Goal: Find specific page/section: Find specific page/section

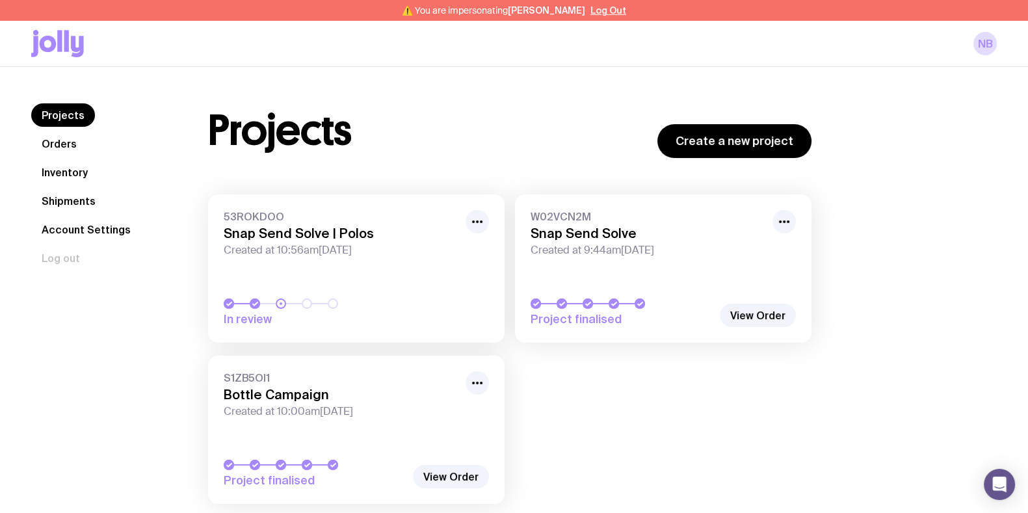
click at [92, 176] on link "Inventory" at bounding box center [64, 172] width 67 height 23
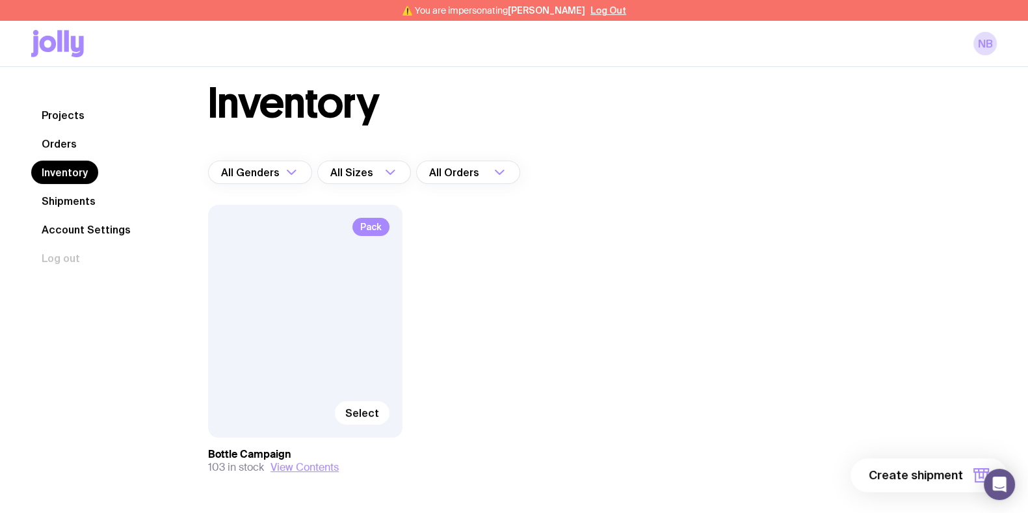
scroll to position [70, 0]
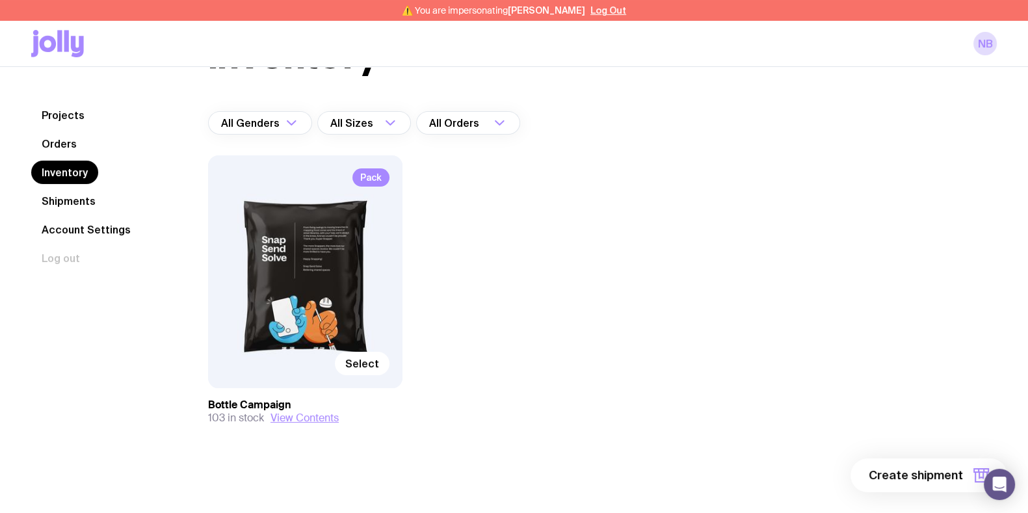
click at [315, 426] on div "Pack Select Bottle Campaign 103 in stock View Contents" at bounding box center [509, 315] width 603 height 321
click at [320, 415] on button "View Contents" at bounding box center [304, 417] width 68 height 13
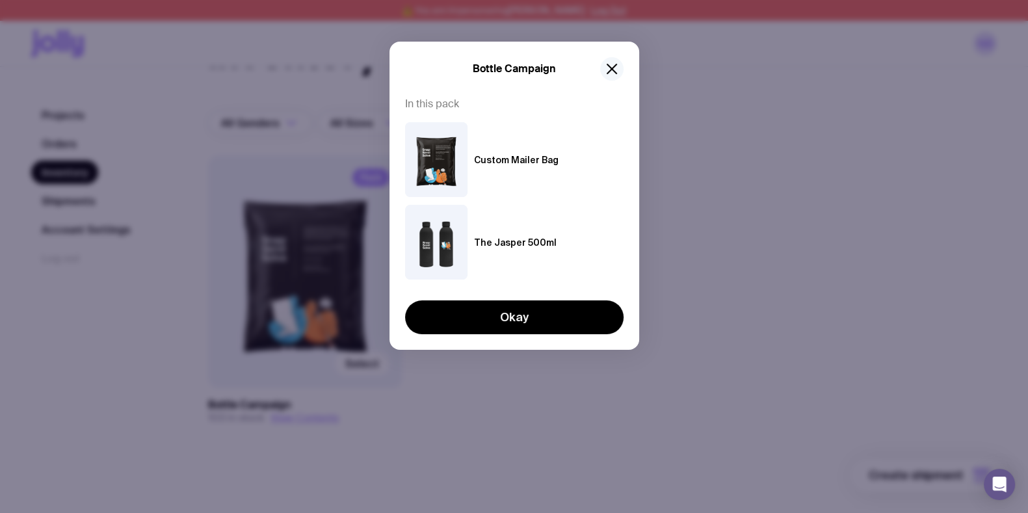
click at [614, 74] on icon "button" at bounding box center [612, 69] width 16 height 16
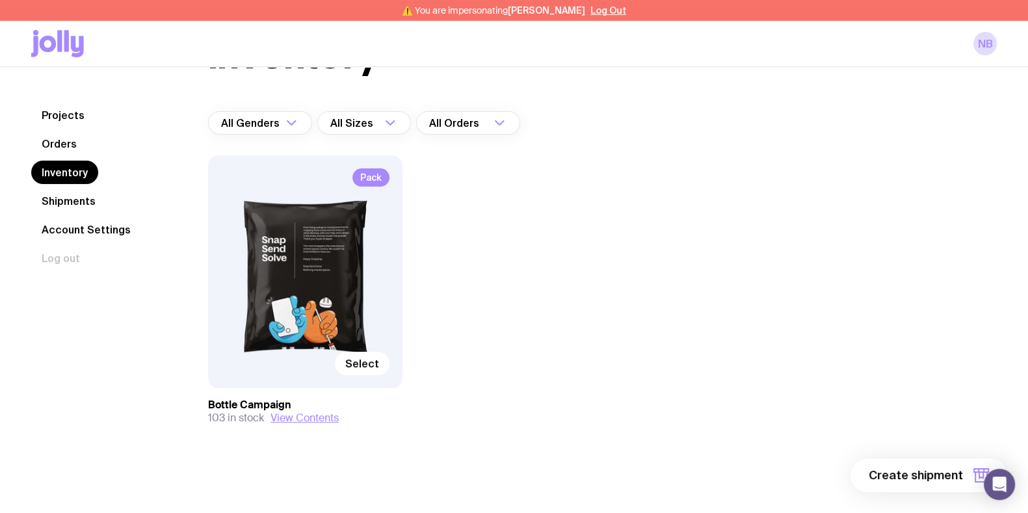
click at [661, 251] on div "Pack Select Bottle Campaign 103 in stock View Contents" at bounding box center [509, 315] width 603 height 321
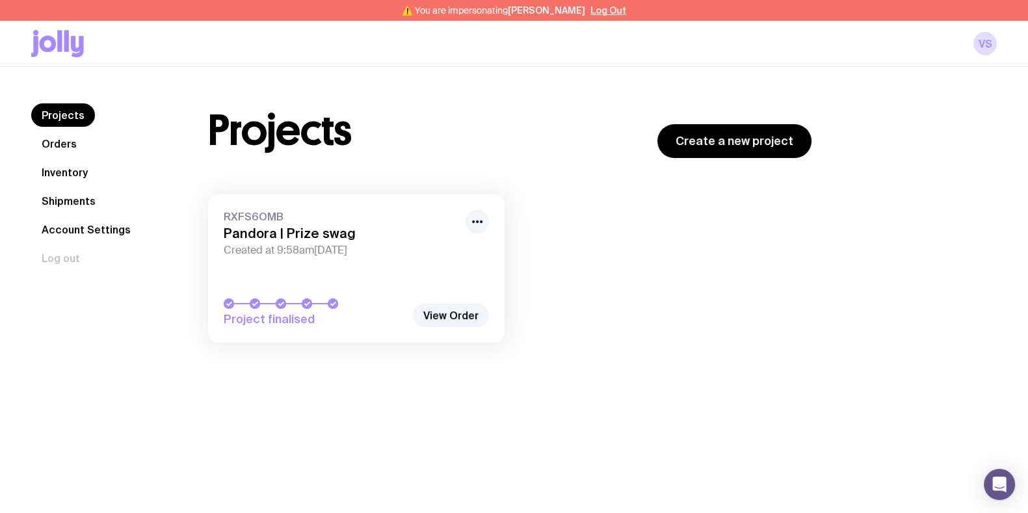
click at [367, 261] on link "RXFS6OMB Pandora | Prize swag Created at 9:58am, Fri 18th Jul 2025 Project fina…" at bounding box center [356, 268] width 296 height 148
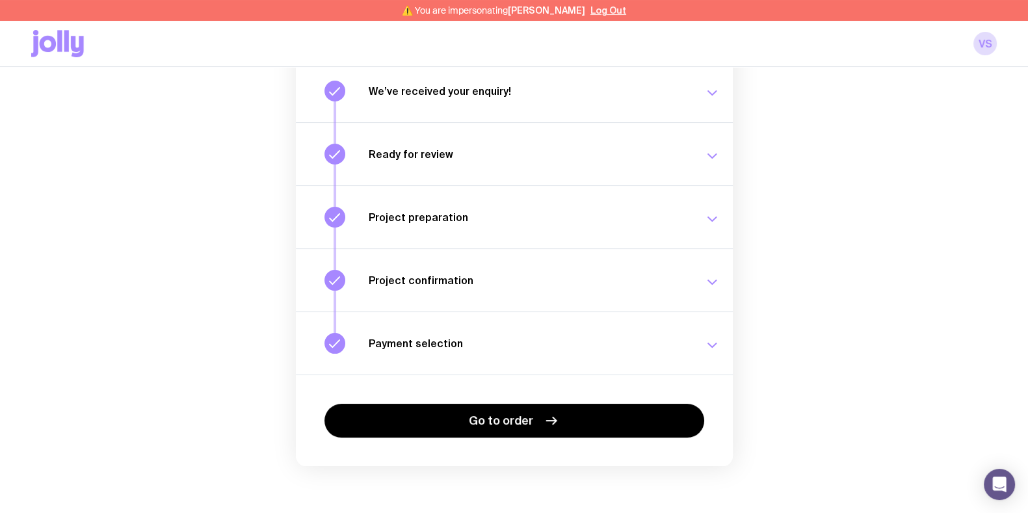
scroll to position [183, 0]
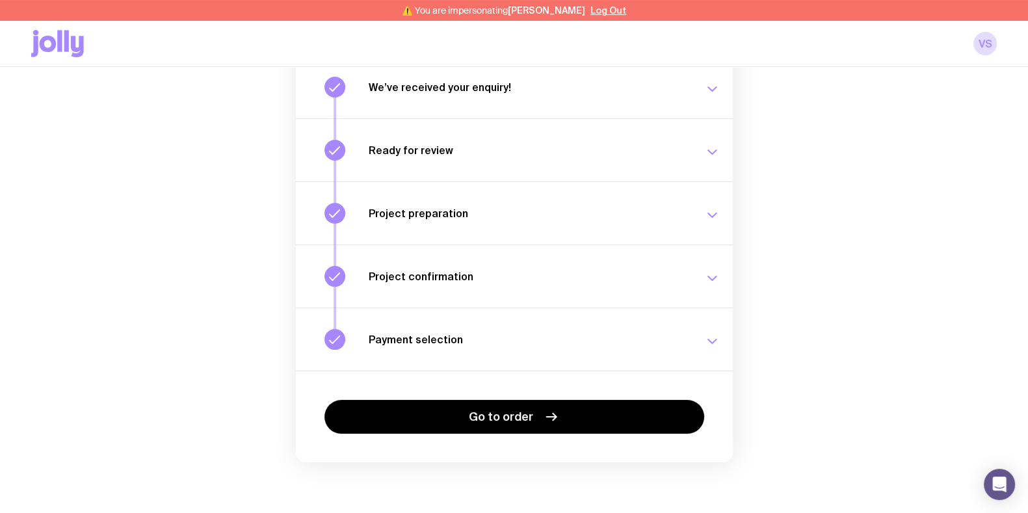
click at [710, 338] on icon "button" at bounding box center [712, 341] width 16 height 16
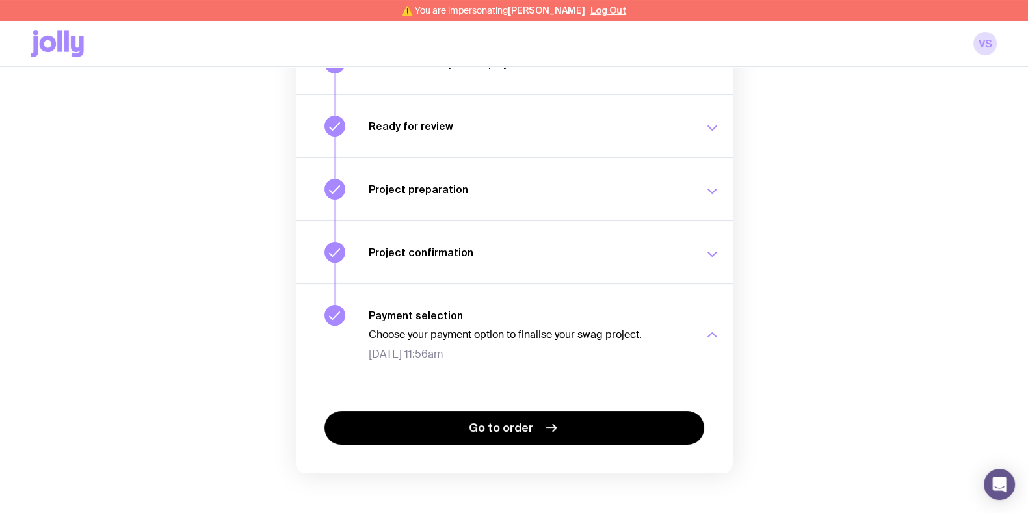
scroll to position [218, 0]
